Goal: Information Seeking & Learning: Learn about a topic

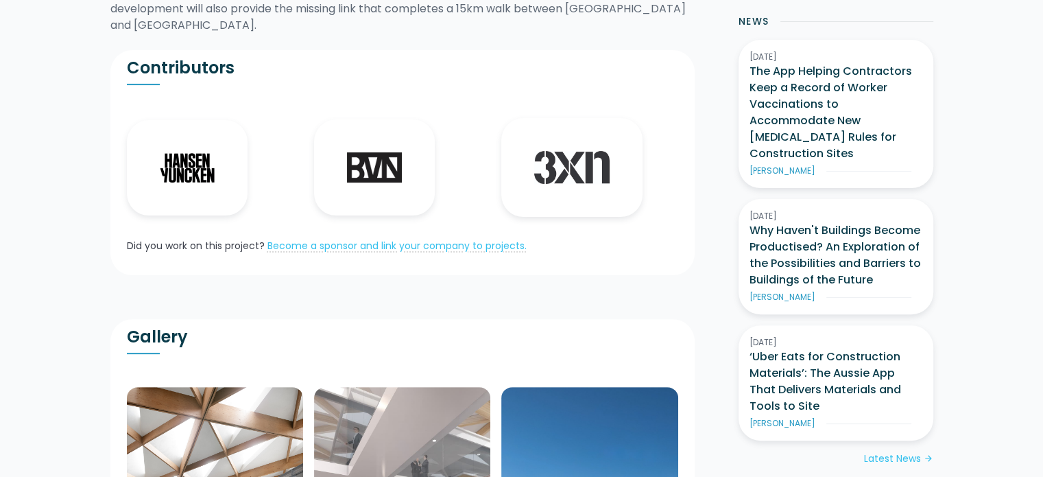
scroll to position [356, 0]
click at [163, 158] on img at bounding box center [187, 168] width 55 height 29
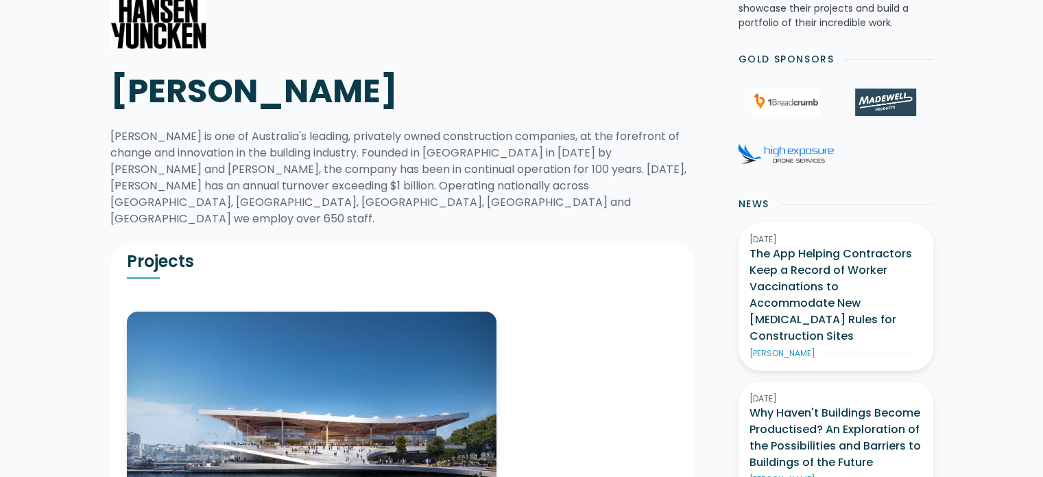
scroll to position [167, 0]
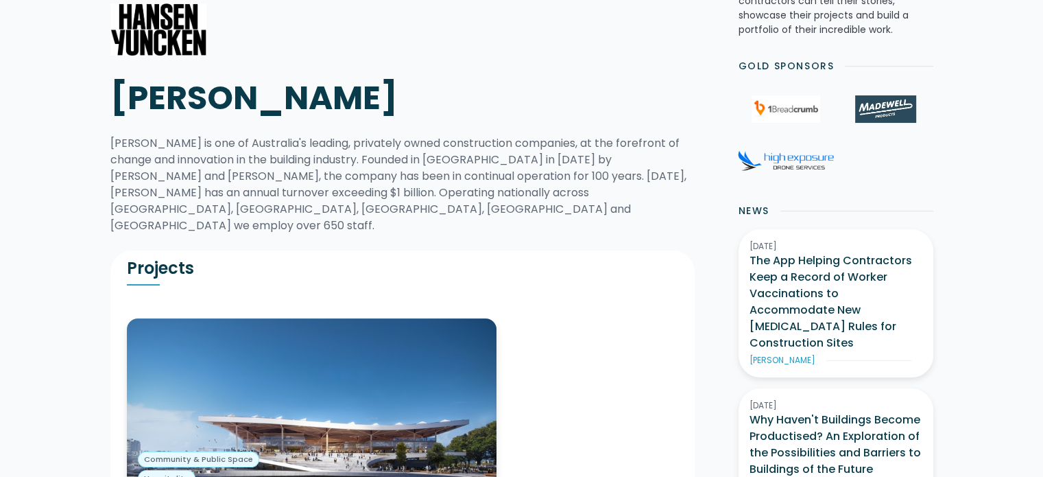
click at [252, 400] on img at bounding box center [312, 417] width 370 height 198
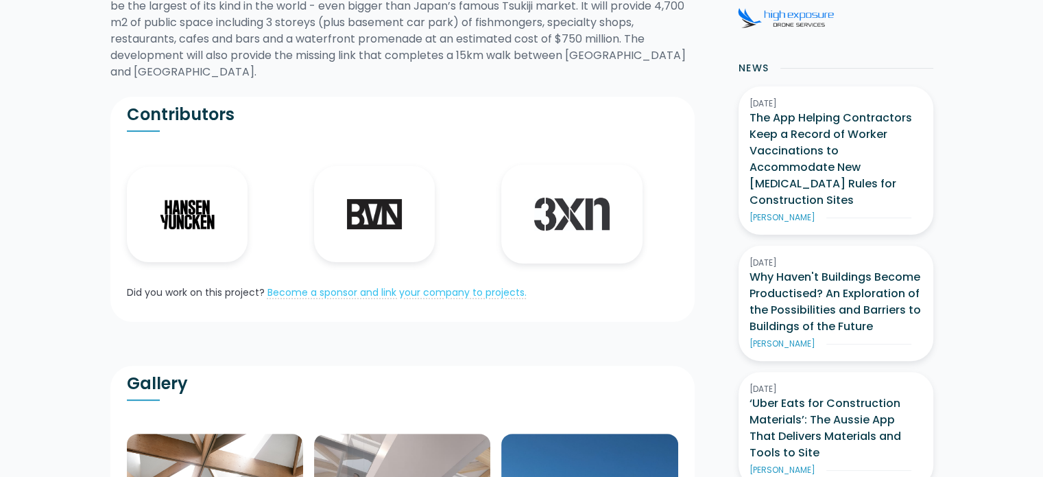
scroll to position [309, 0]
click at [364, 206] on img at bounding box center [374, 215] width 55 height 30
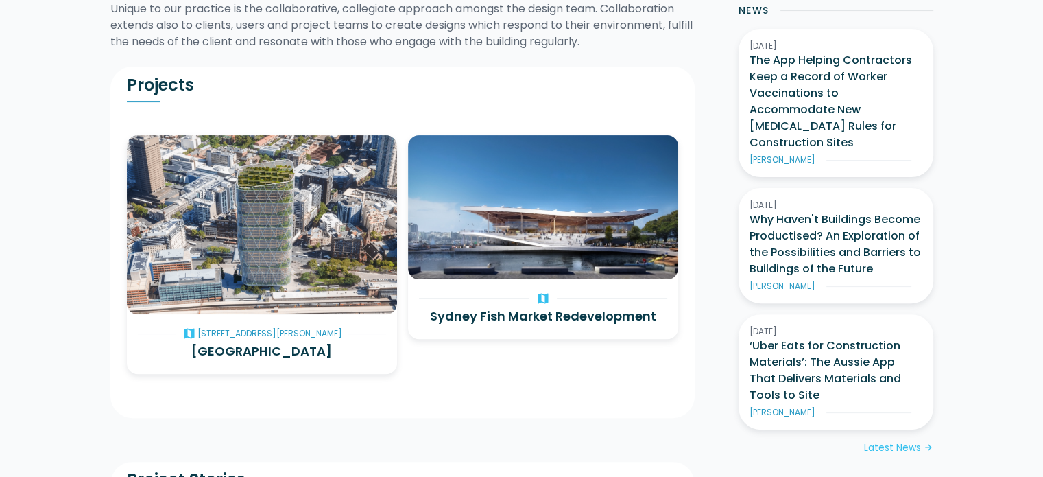
scroll to position [366, 0]
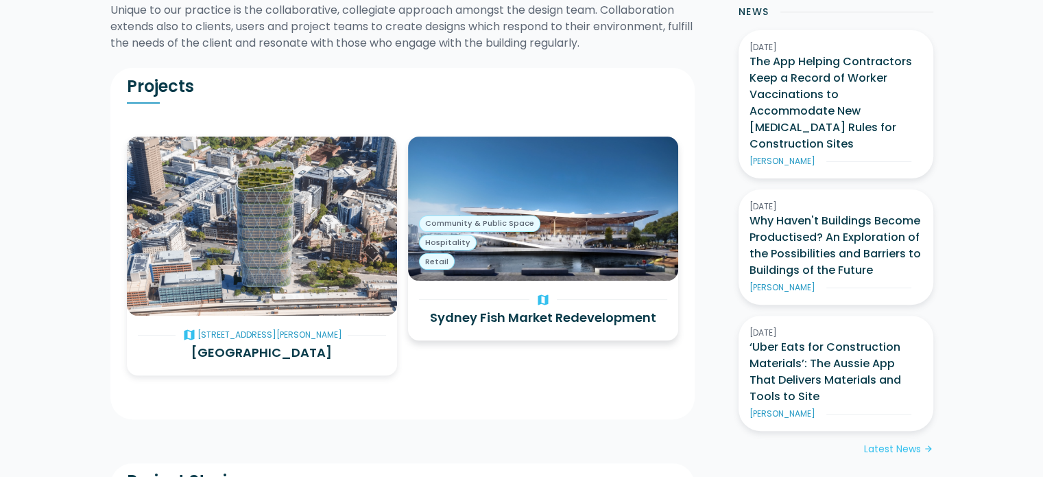
click at [534, 230] on div "Community & Public Space Hospitality Retail" at bounding box center [479, 242] width 121 height 54
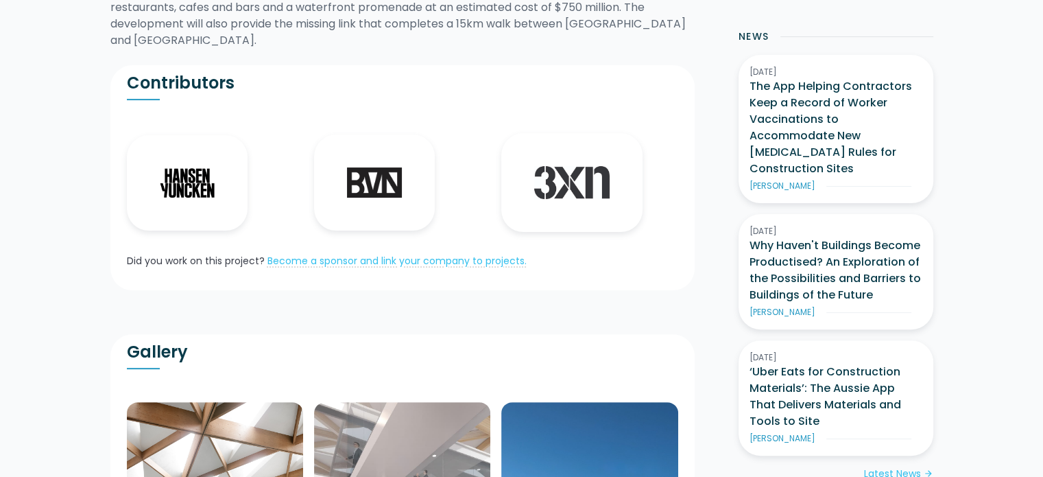
scroll to position [340, 0]
